Goal: Download file/media

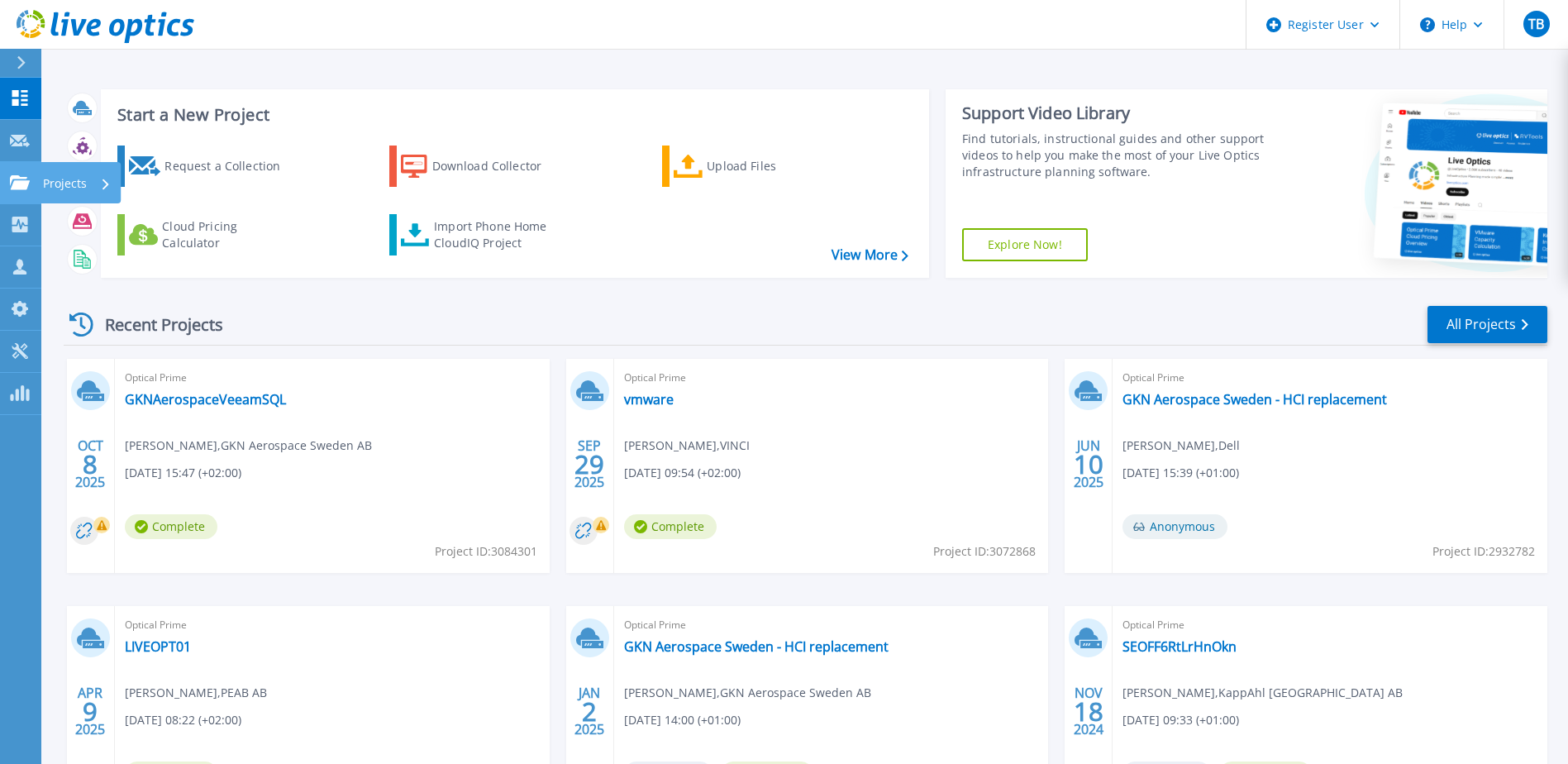
click at [21, 191] on link "Projects Projects" at bounding box center [21, 183] width 42 height 42
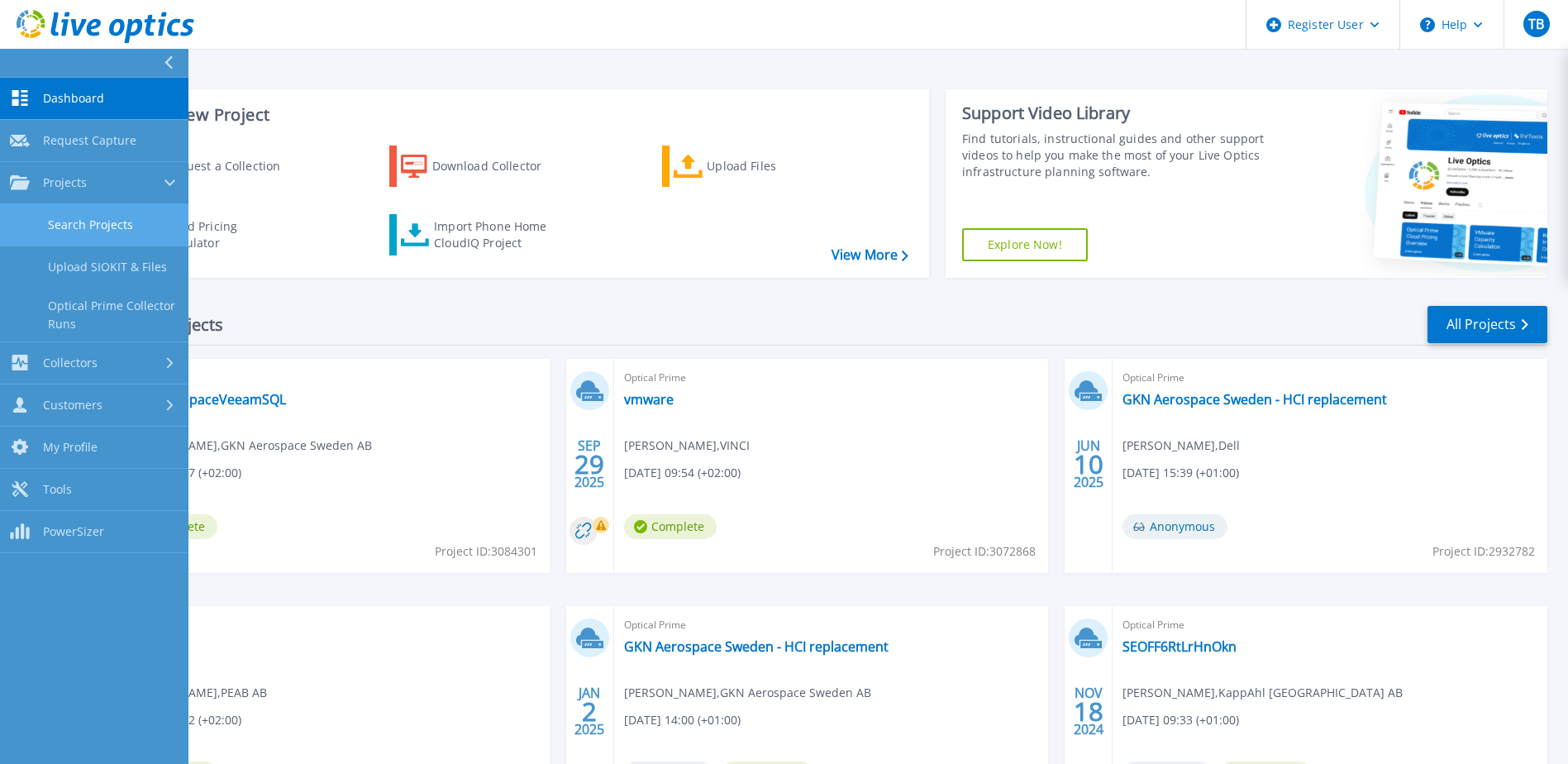
click at [83, 220] on link "Search Projects" at bounding box center [94, 225] width 189 height 42
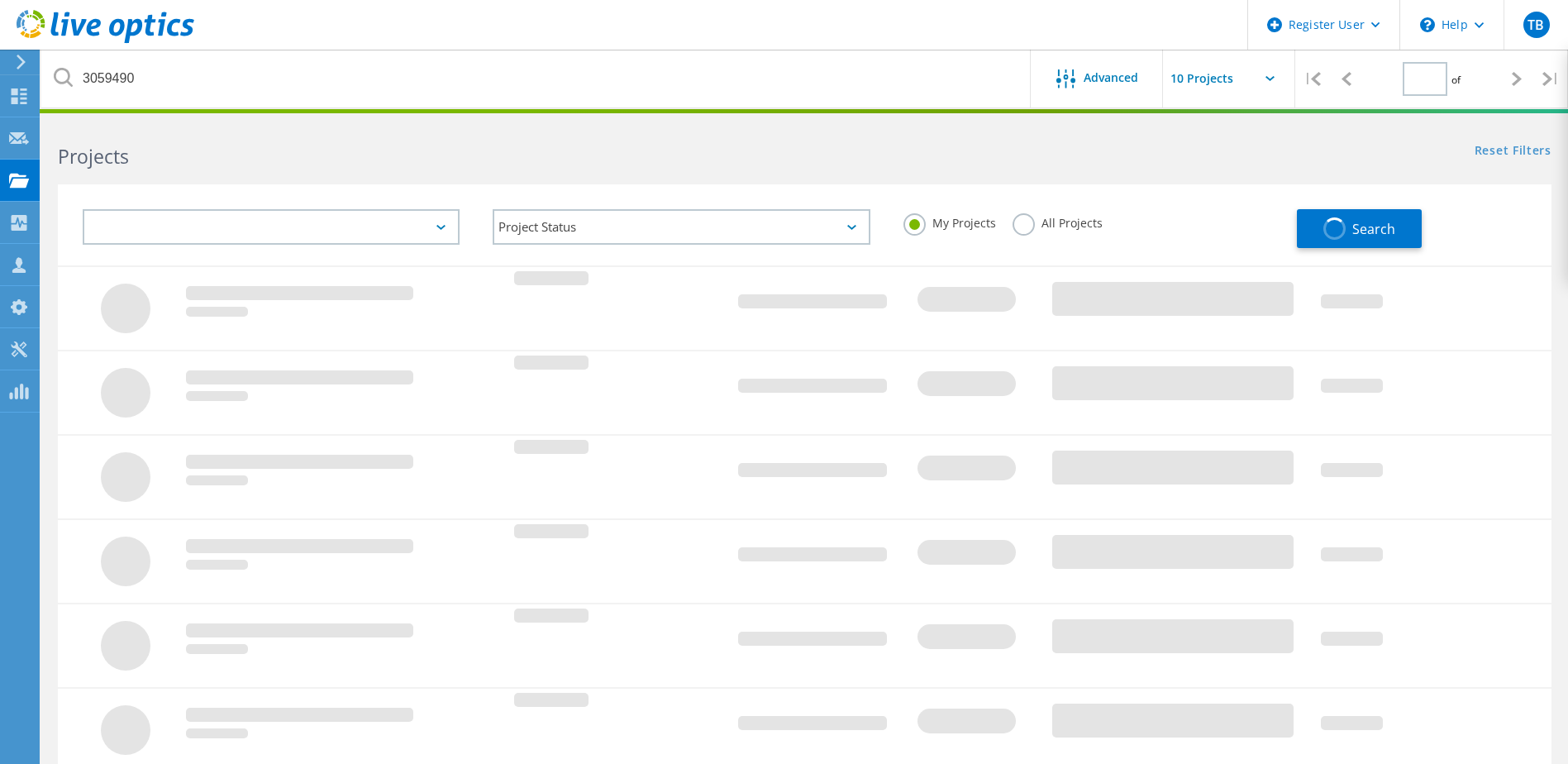
type input "1"
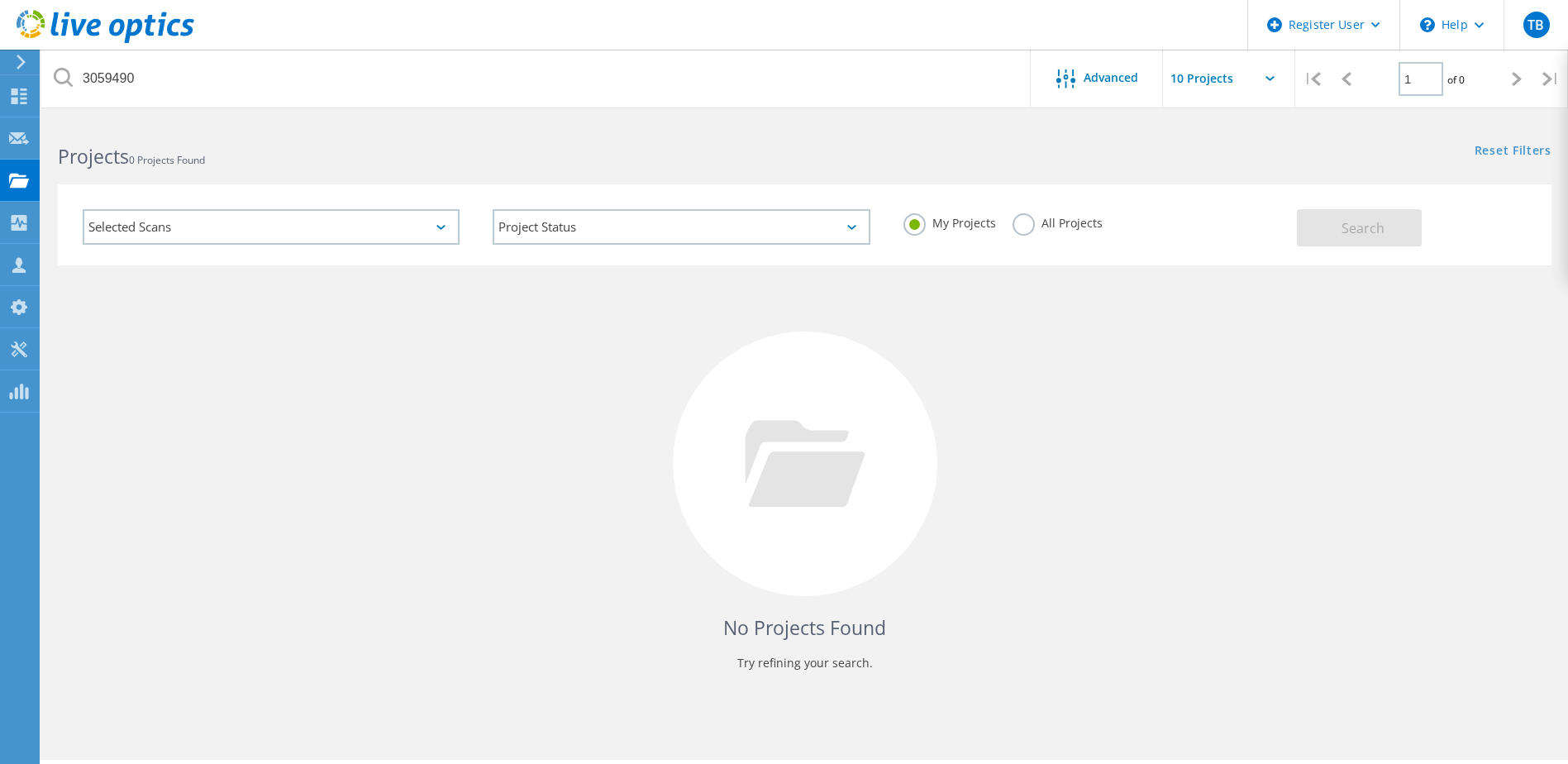
click at [1024, 222] on label "All Projects" at bounding box center [1057, 220] width 90 height 15
click at [0, 0] on input "All Projects" at bounding box center [0, 0] width 0 height 0
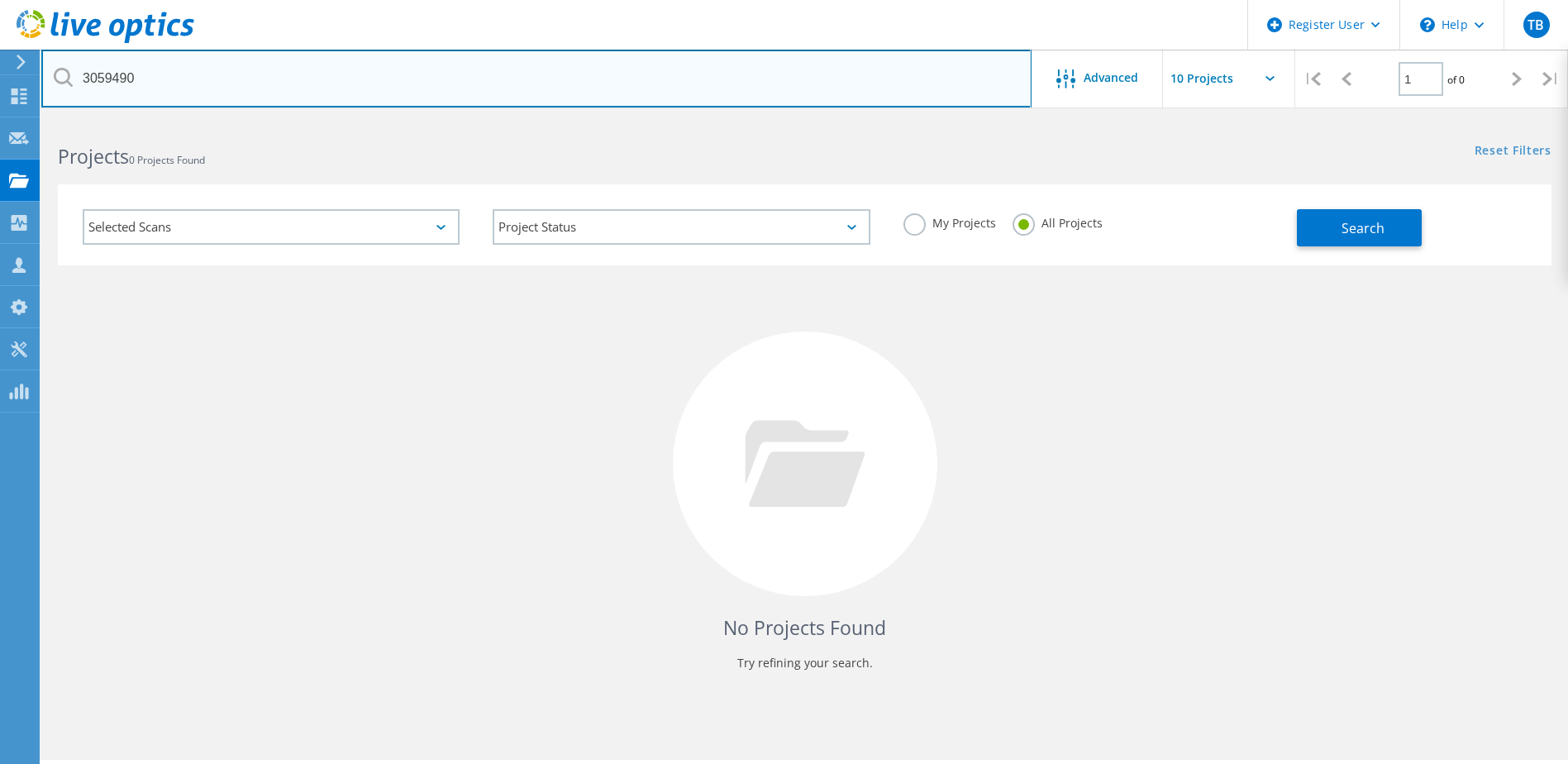
drag, startPoint x: 297, startPoint y: 84, endPoint x: 189, endPoint y: 102, distance: 109.5
click at [77, 78] on input "3059490" at bounding box center [537, 79] width 990 height 58
paste input "3059490"
type input "3059490"
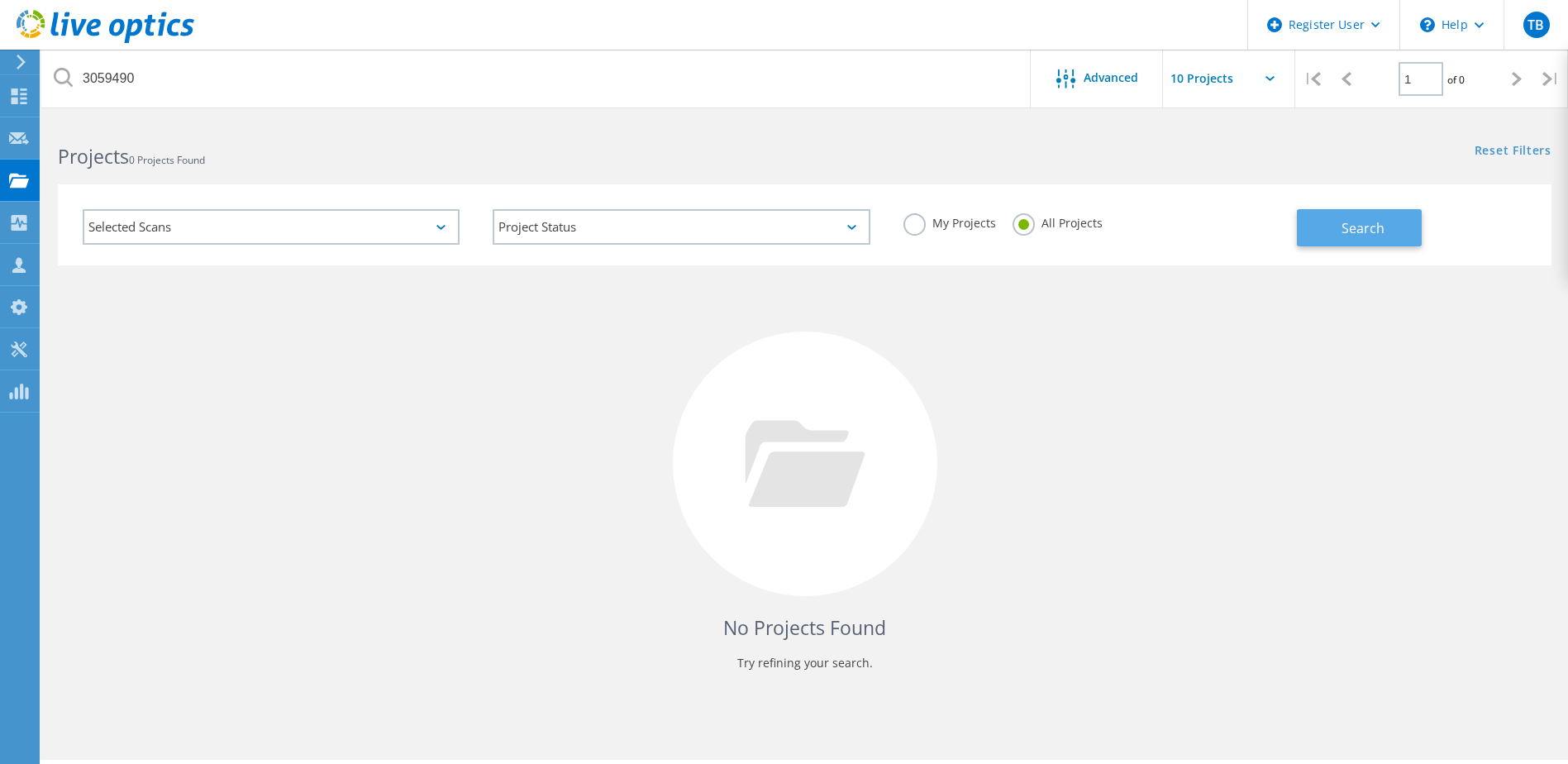
click at [1323, 223] on button "Search" at bounding box center [1359, 228] width 125 height 37
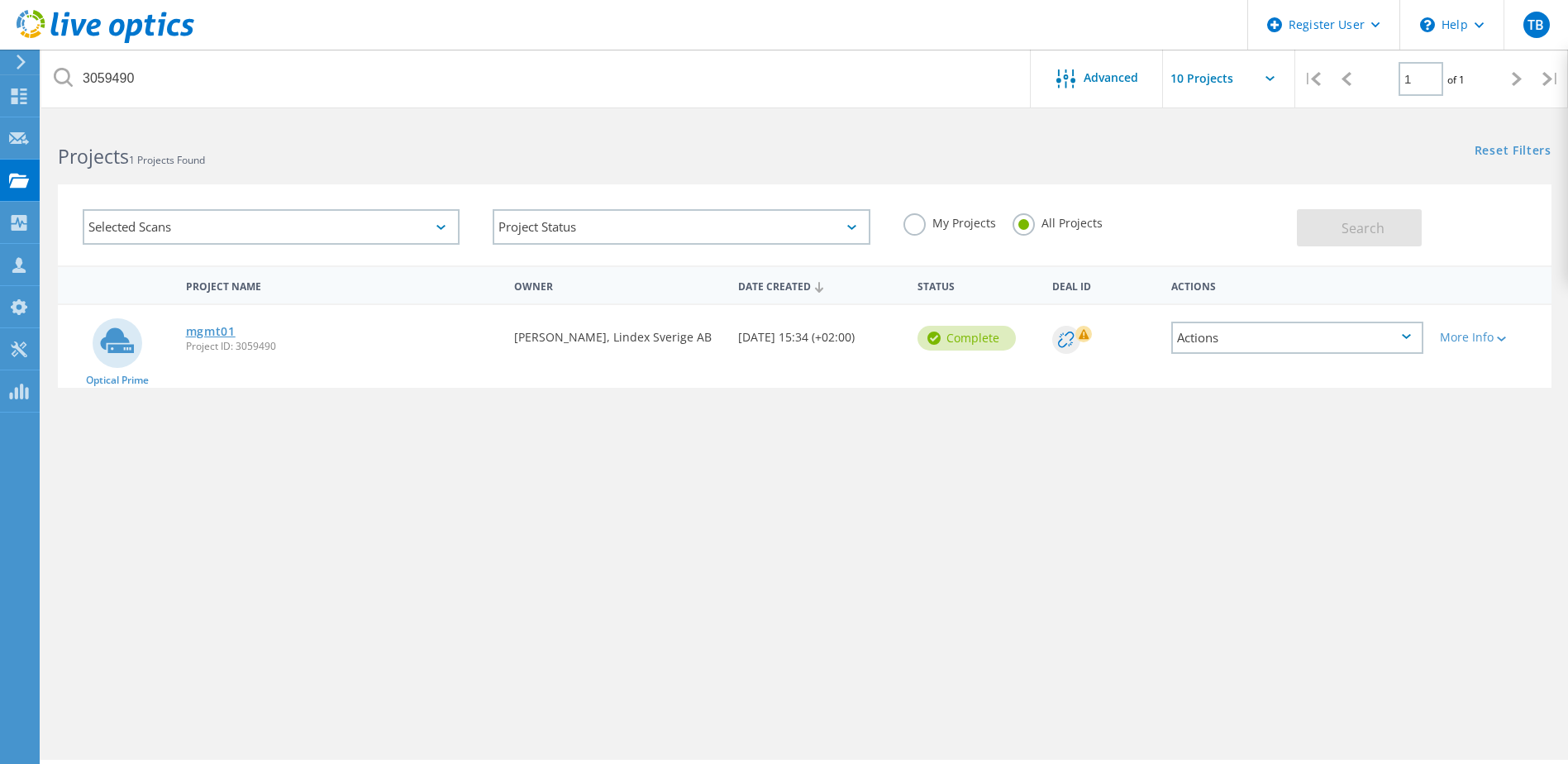
click at [210, 328] on link "mgmt01" at bounding box center [210, 331] width 50 height 12
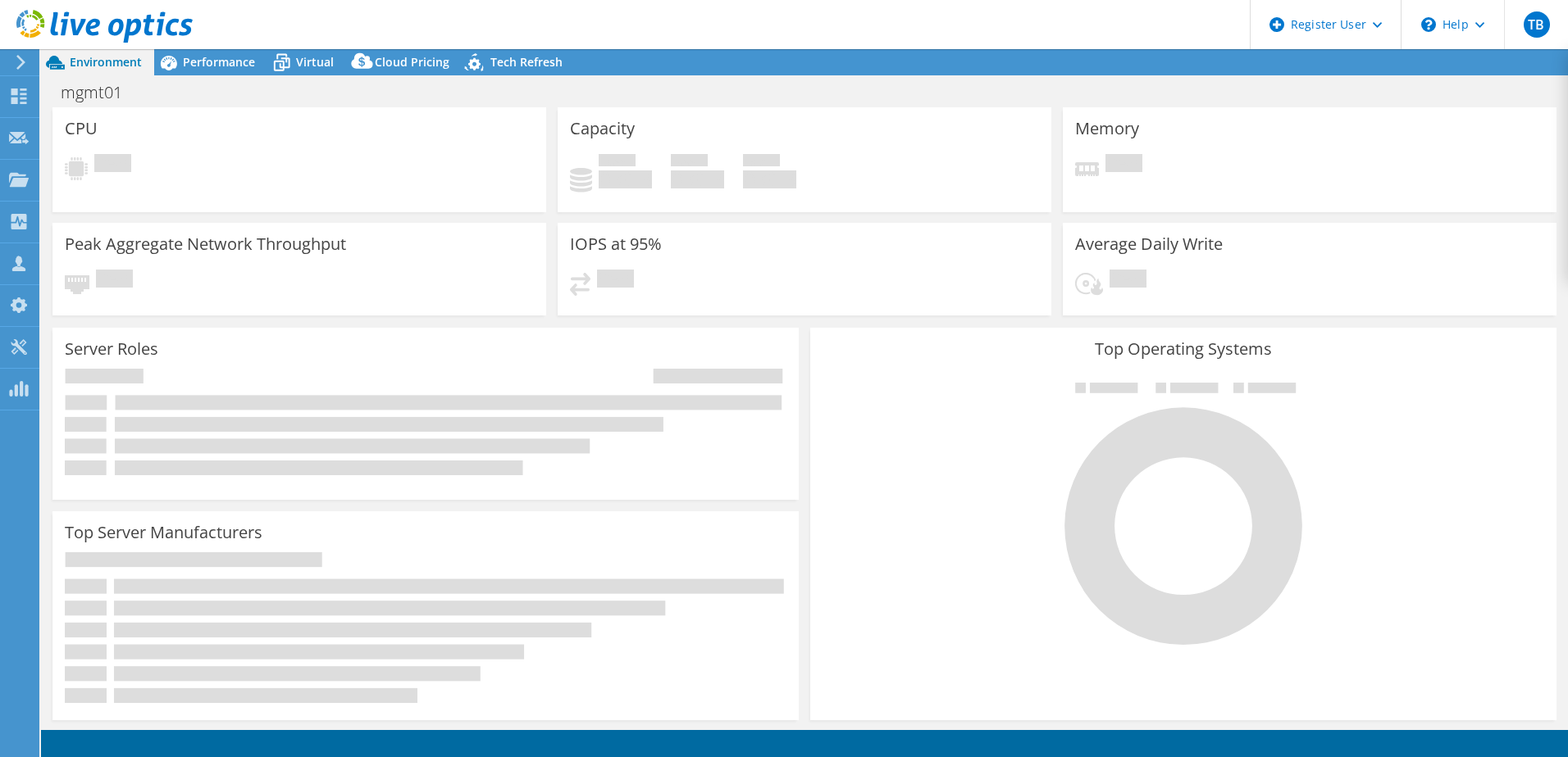
select select "EUFrankfurt"
select select "SEK"
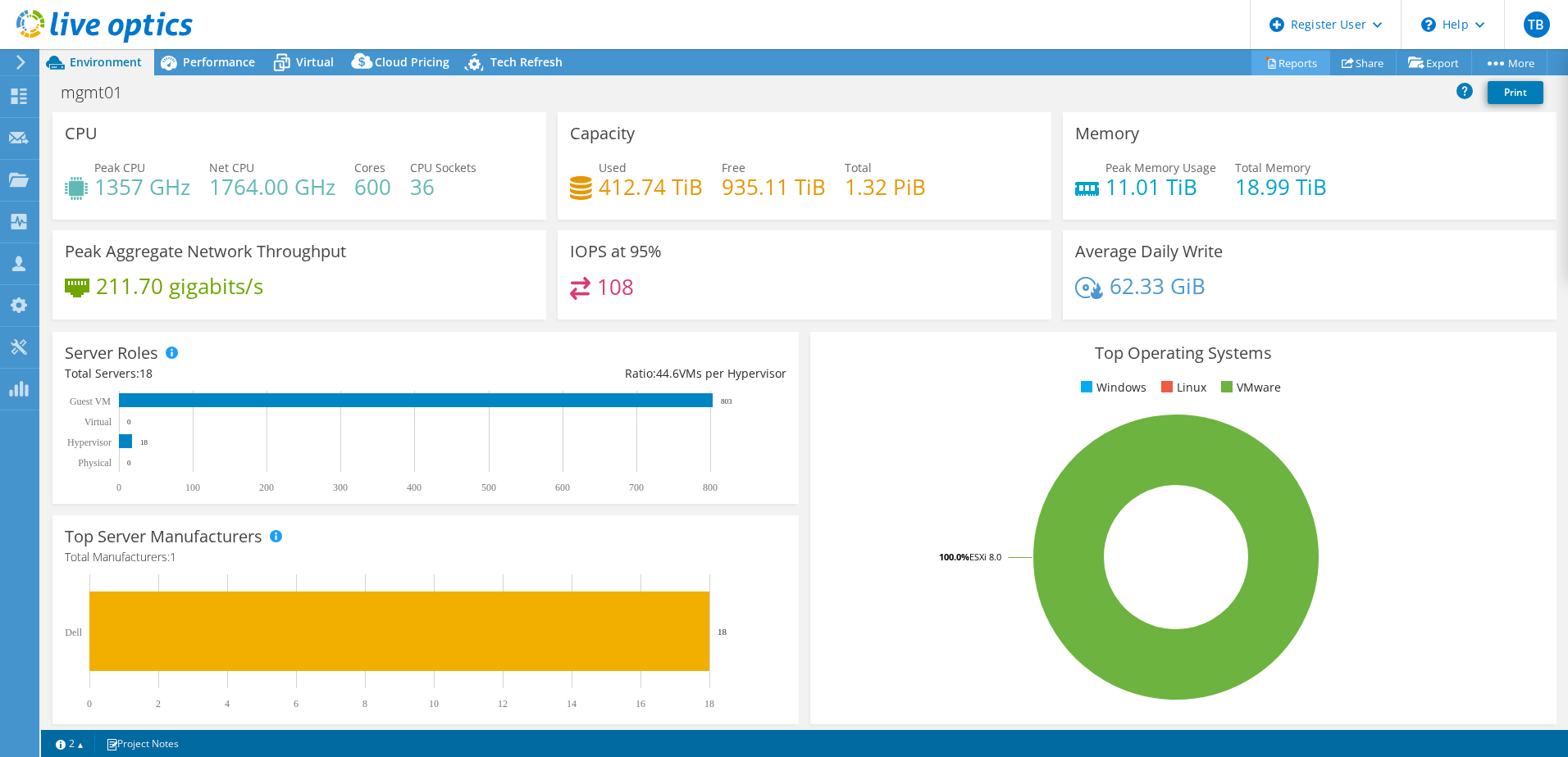
click at [1299, 62] on link "Reports" at bounding box center [1291, 63] width 79 height 25
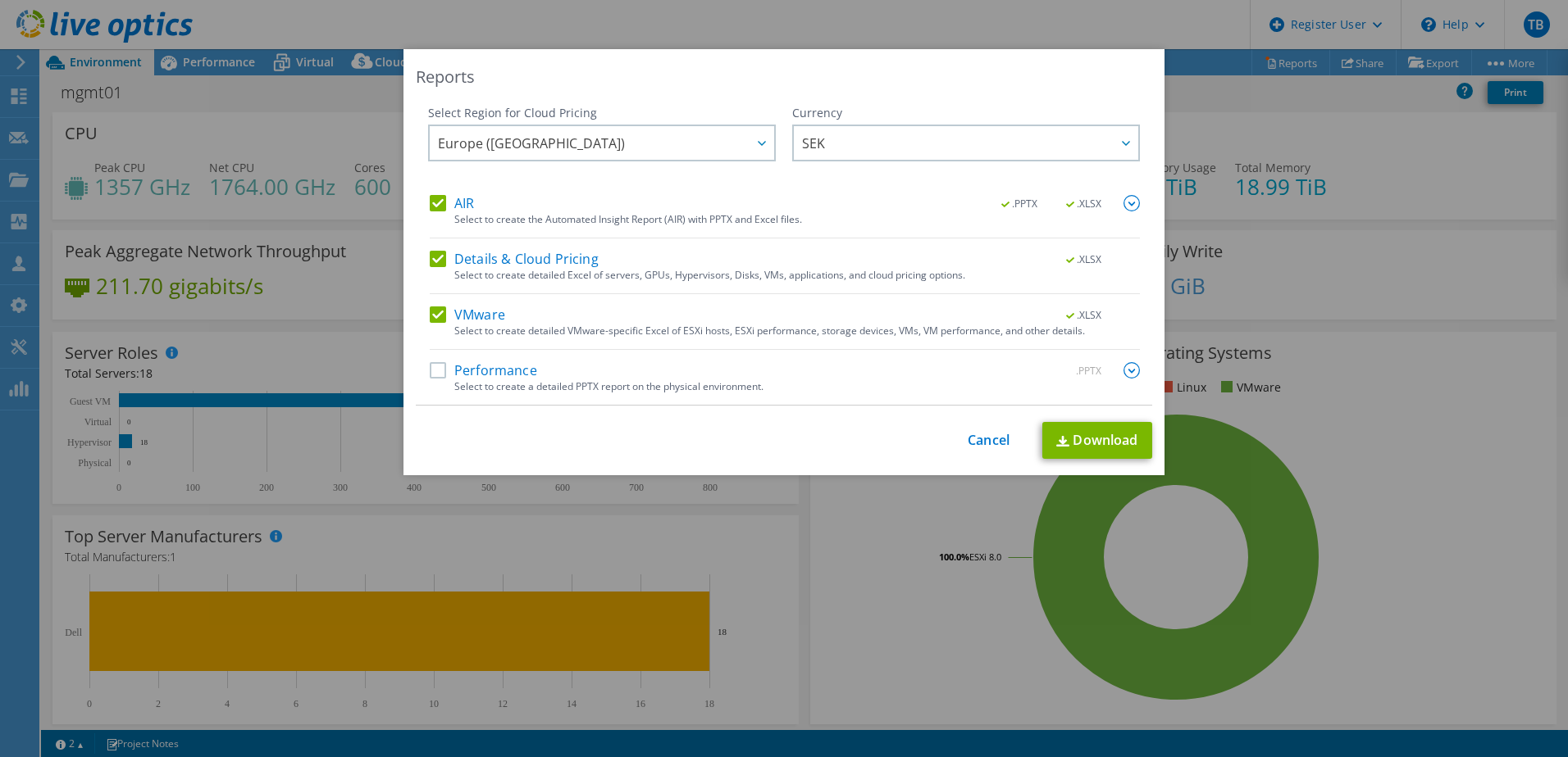
click at [431, 371] on label "Performance" at bounding box center [483, 370] width 107 height 16
click at [0, 0] on input "Performance" at bounding box center [0, 0] width 0 height 0
click at [1112, 440] on link "Download" at bounding box center [1098, 440] width 110 height 37
